Goal: Information Seeking & Learning: Learn about a topic

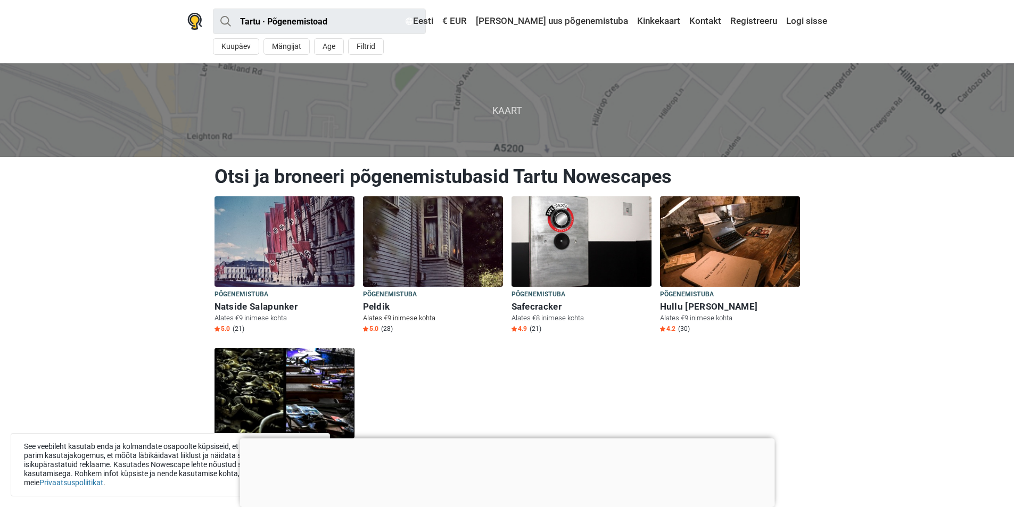
click at [383, 304] on h6 "Peldik" at bounding box center [433, 306] width 140 height 11
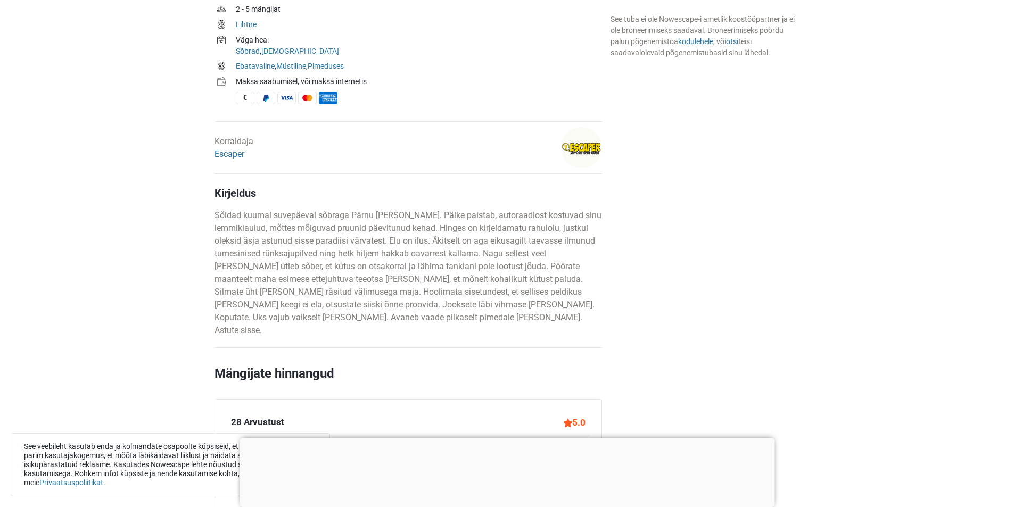
scroll to position [426, 0]
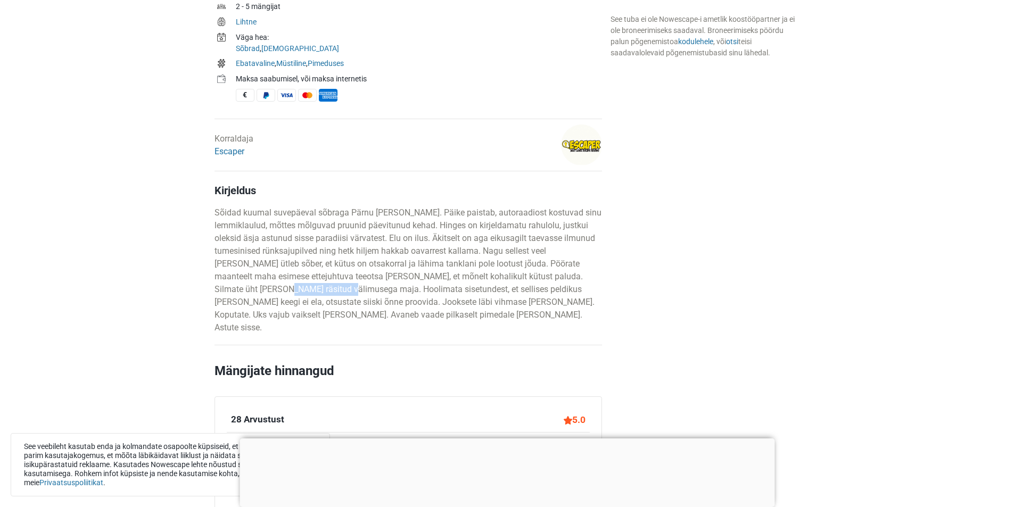
drag, startPoint x: 270, startPoint y: 283, endPoint x: 329, endPoint y: 286, distance: 59.2
click at [329, 286] on p "Sõidad kuumal suvepäeval sõbraga Pärnu [PERSON_NAME]. Päike paistab, autoraadio…" at bounding box center [407, 270] width 387 height 128
drag, startPoint x: 332, startPoint y: 278, endPoint x: 341, endPoint y: 280, distance: 9.2
click at [333, 278] on p "Sõidad kuumal suvepäeval sõbraga Pärnu [PERSON_NAME]. Päike paistab, autoraadio…" at bounding box center [407, 270] width 387 height 128
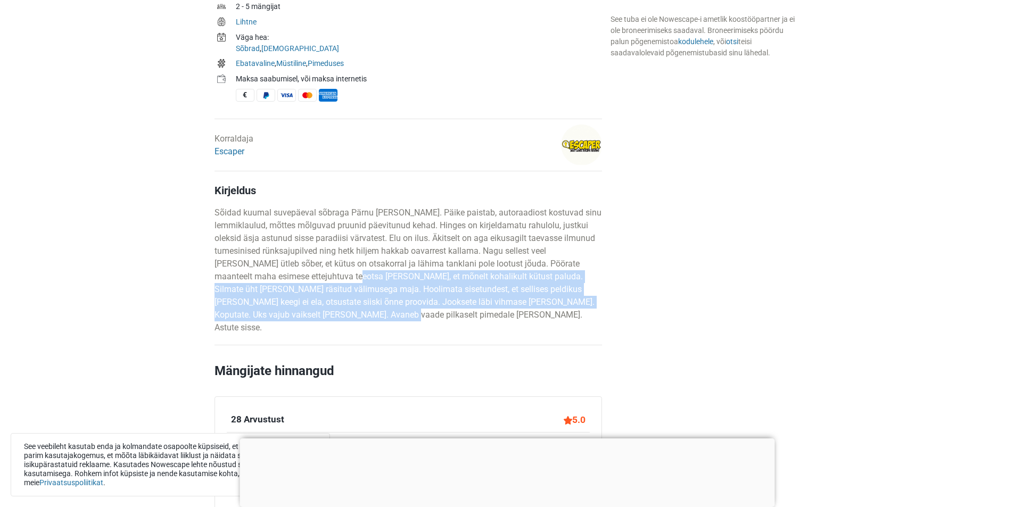
drag, startPoint x: 342, startPoint y: 280, endPoint x: 444, endPoint y: 314, distance: 107.9
click at [444, 314] on p "Sõidad kuumal suvepäeval sõbraga Pärnu [PERSON_NAME]. Päike paistab, autoraadio…" at bounding box center [407, 270] width 387 height 128
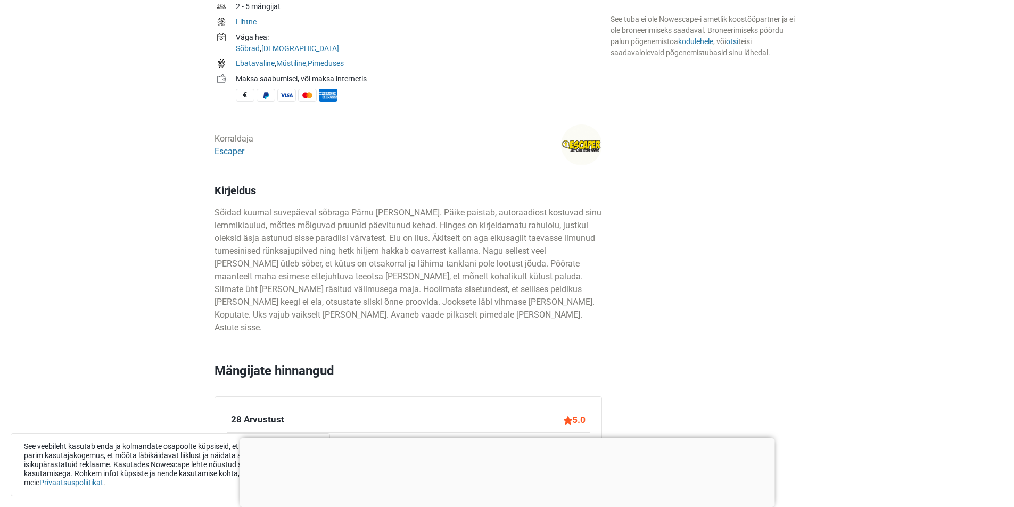
click at [360, 316] on p "Sõidad kuumal suvepäeval sõbraga Pärnu [PERSON_NAME]. Päike paistab, autoraadio…" at bounding box center [407, 270] width 387 height 128
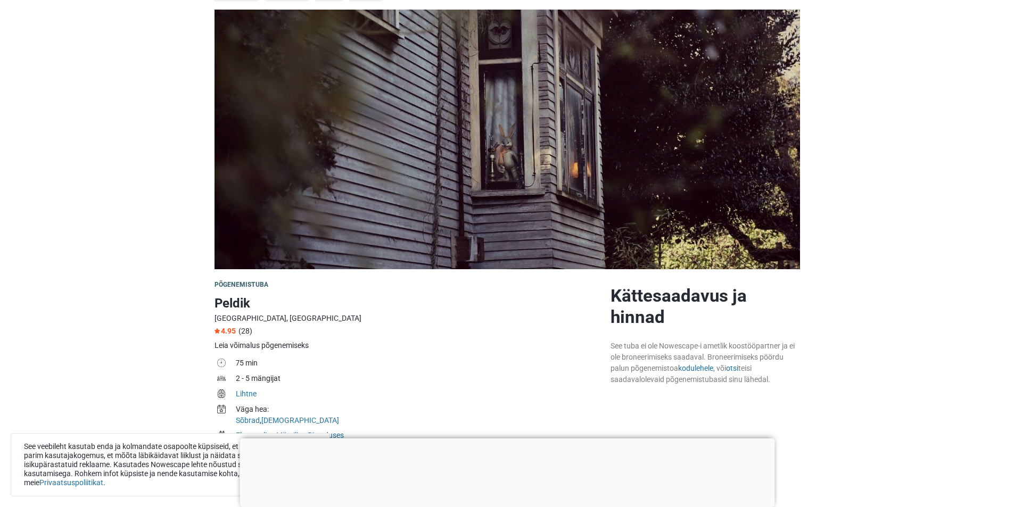
scroll to position [53, 0]
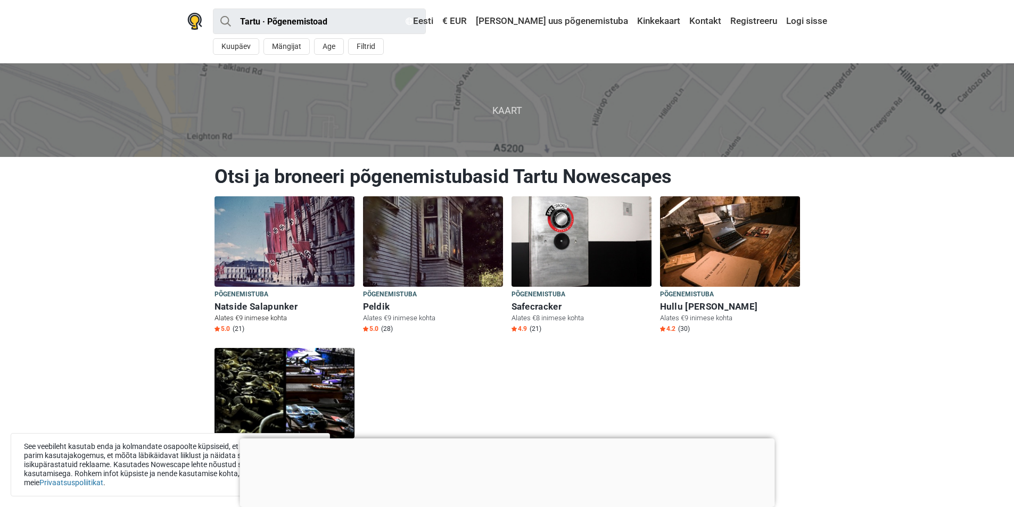
click at [310, 246] on img at bounding box center [284, 241] width 140 height 90
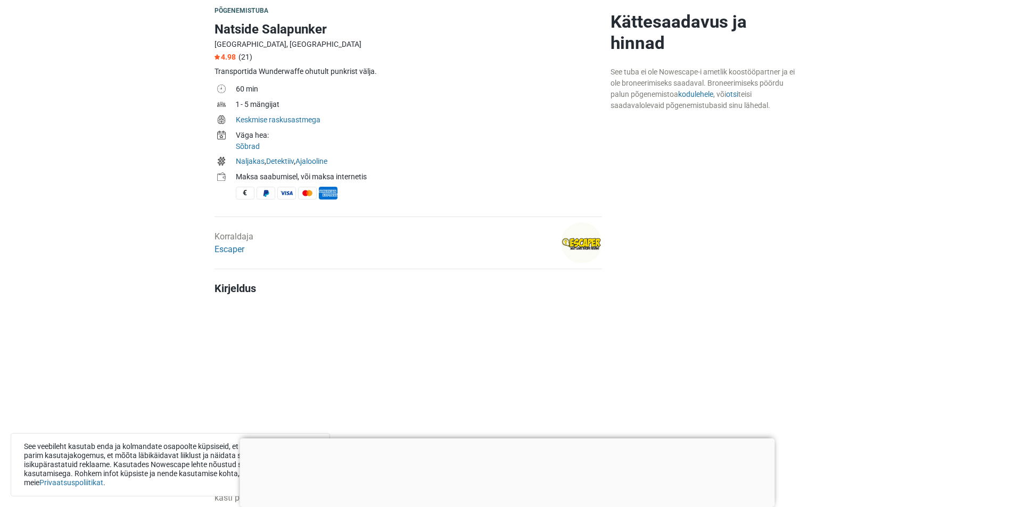
scroll to position [266, 0]
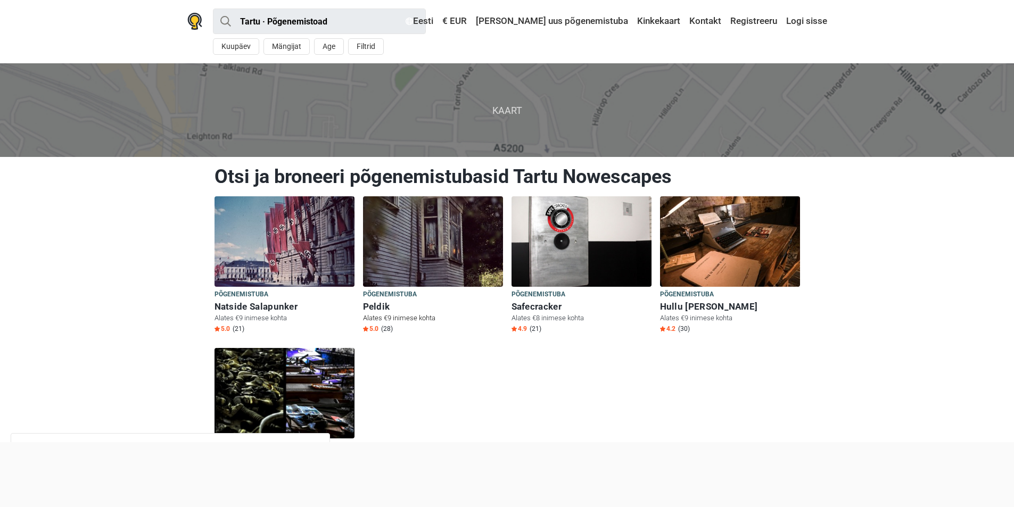
click at [454, 227] on img at bounding box center [433, 241] width 140 height 90
